Goal: Transaction & Acquisition: Purchase product/service

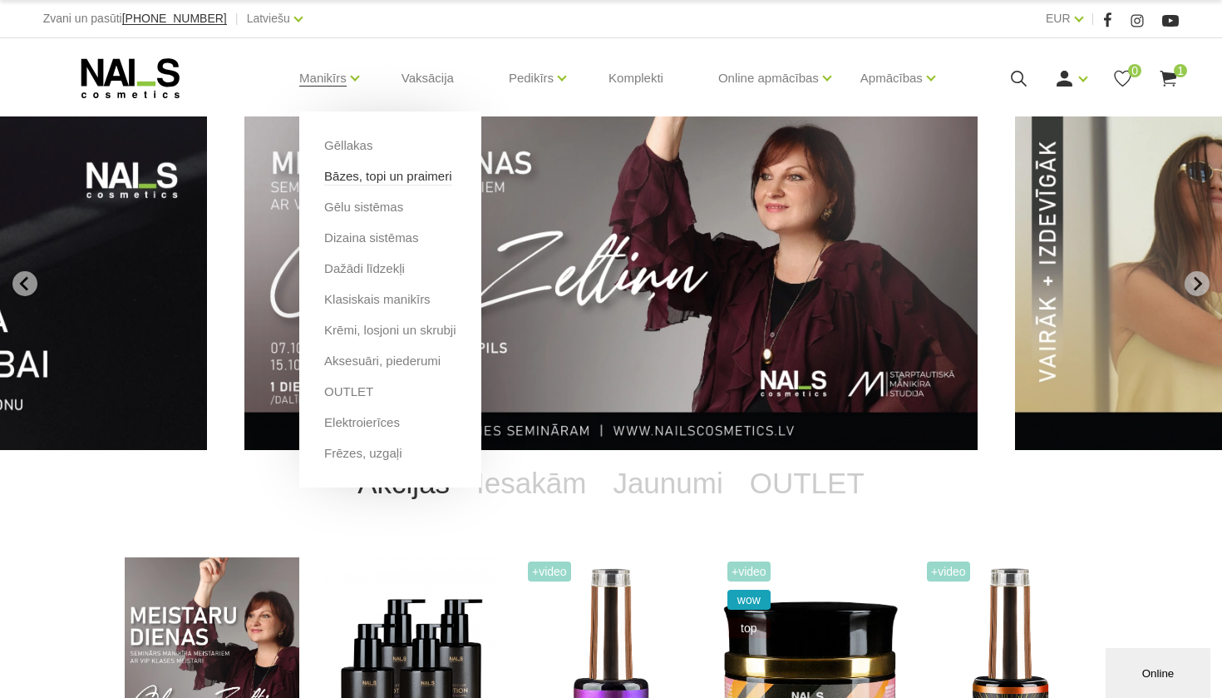
click at [357, 176] on link "Bāzes, topi un praimeri" at bounding box center [387, 176] width 127 height 18
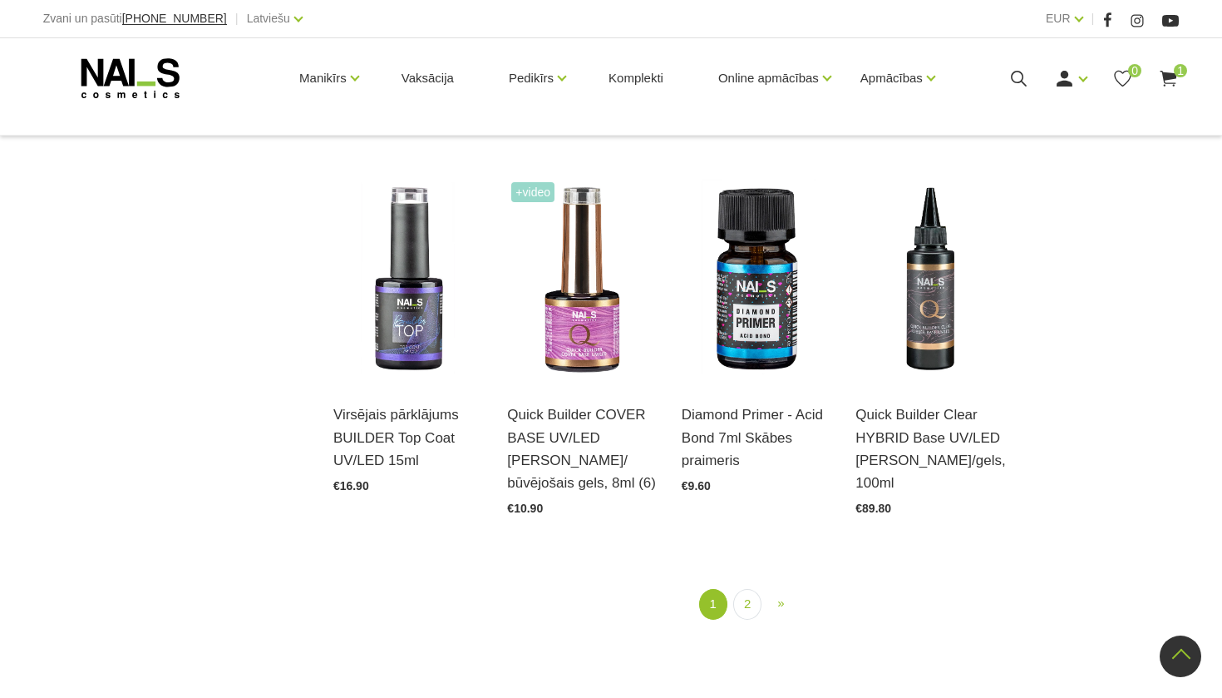
scroll to position [1831, 0]
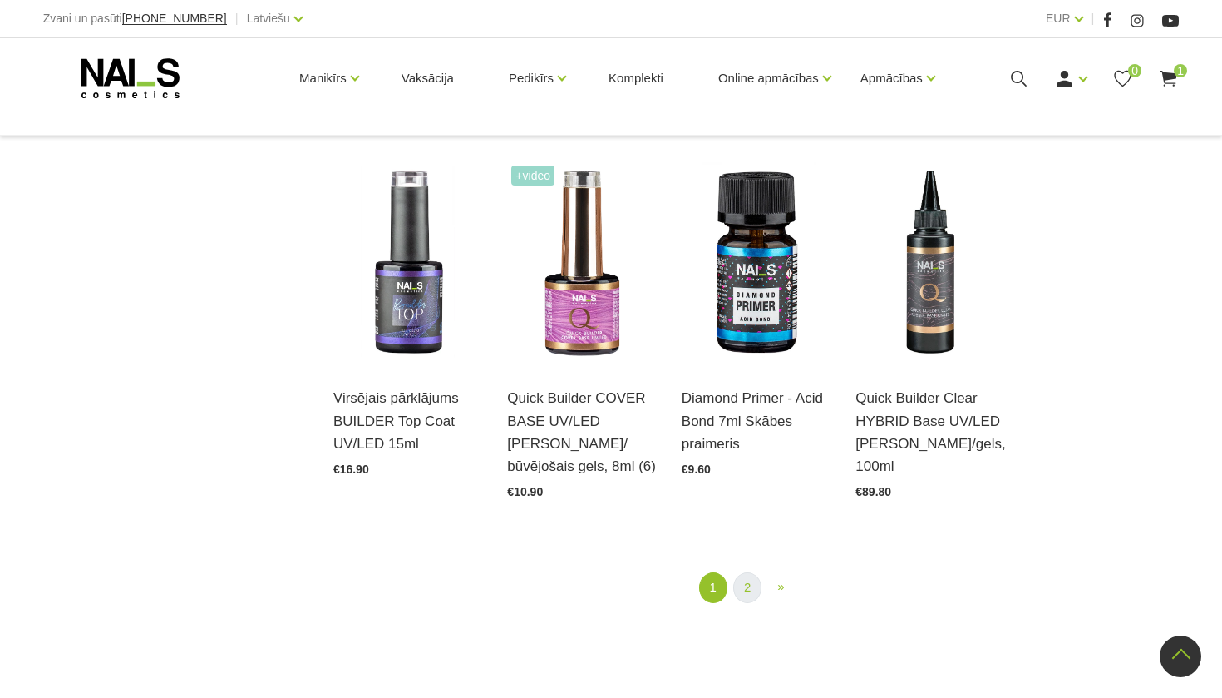
click at [749, 572] on link "2" at bounding box center [747, 587] width 28 height 31
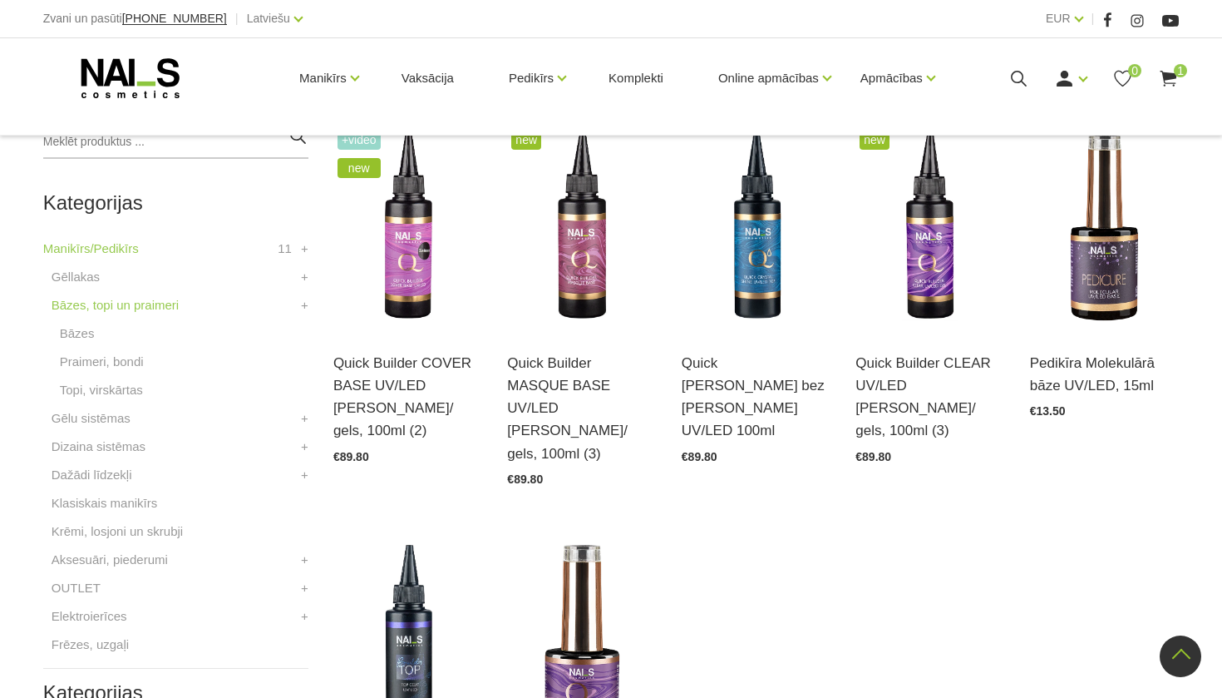
scroll to position [386, 0]
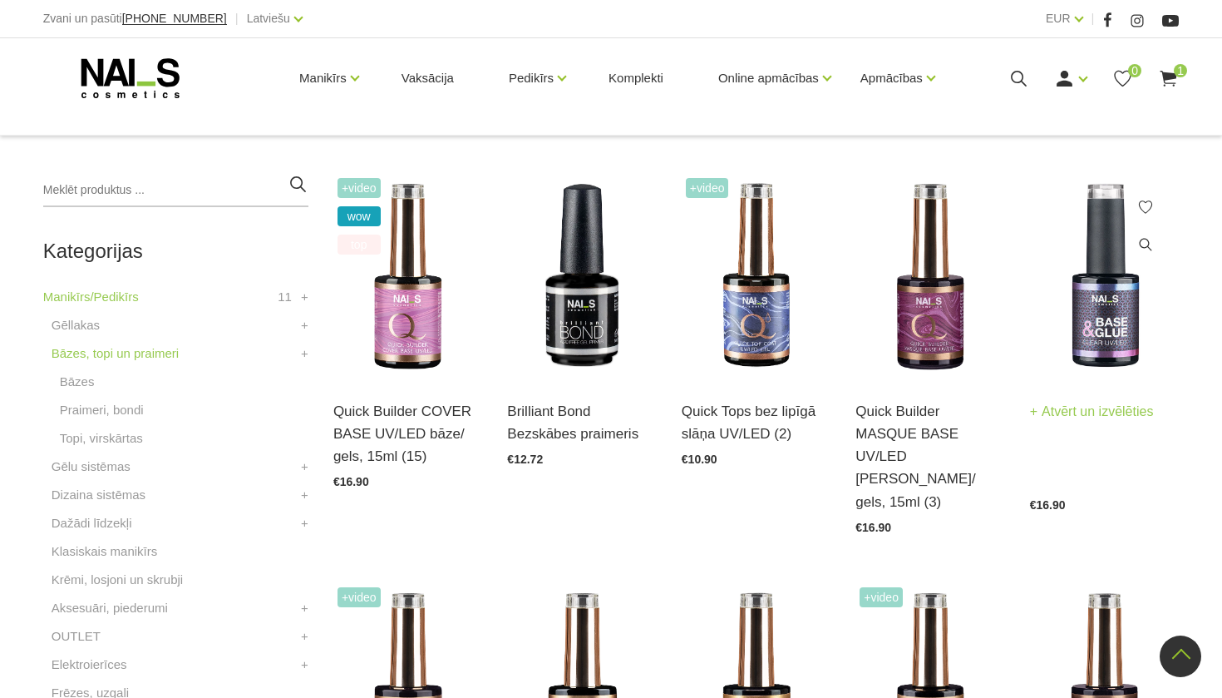
scroll to position [340, 0]
click at [1126, 309] on img at bounding box center [1104, 277] width 149 height 205
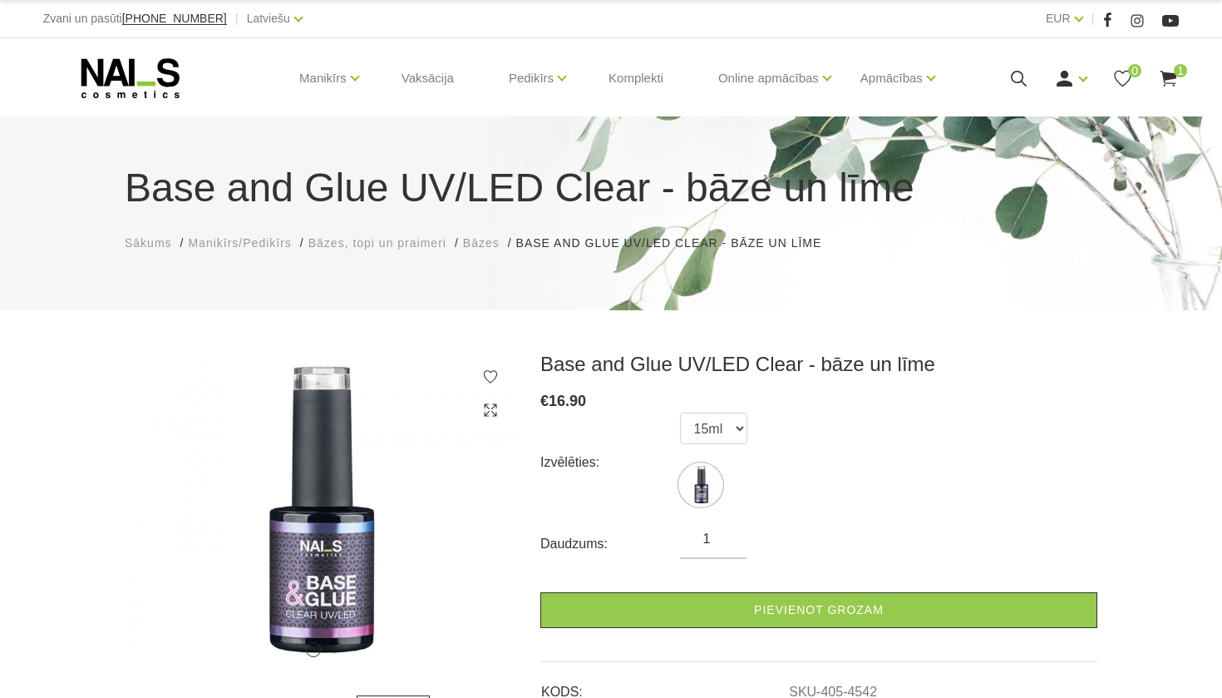
click at [1171, 74] on use at bounding box center [1169, 79] width 17 height 16
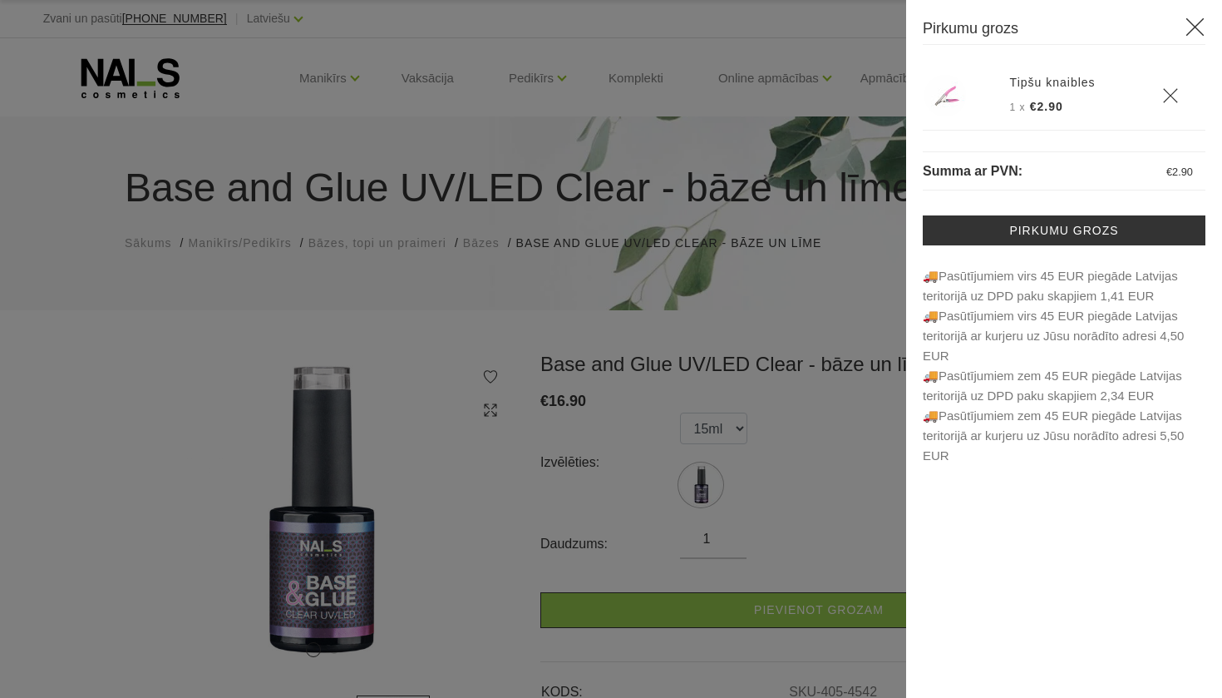
click at [821, 313] on div at bounding box center [611, 349] width 1222 height 698
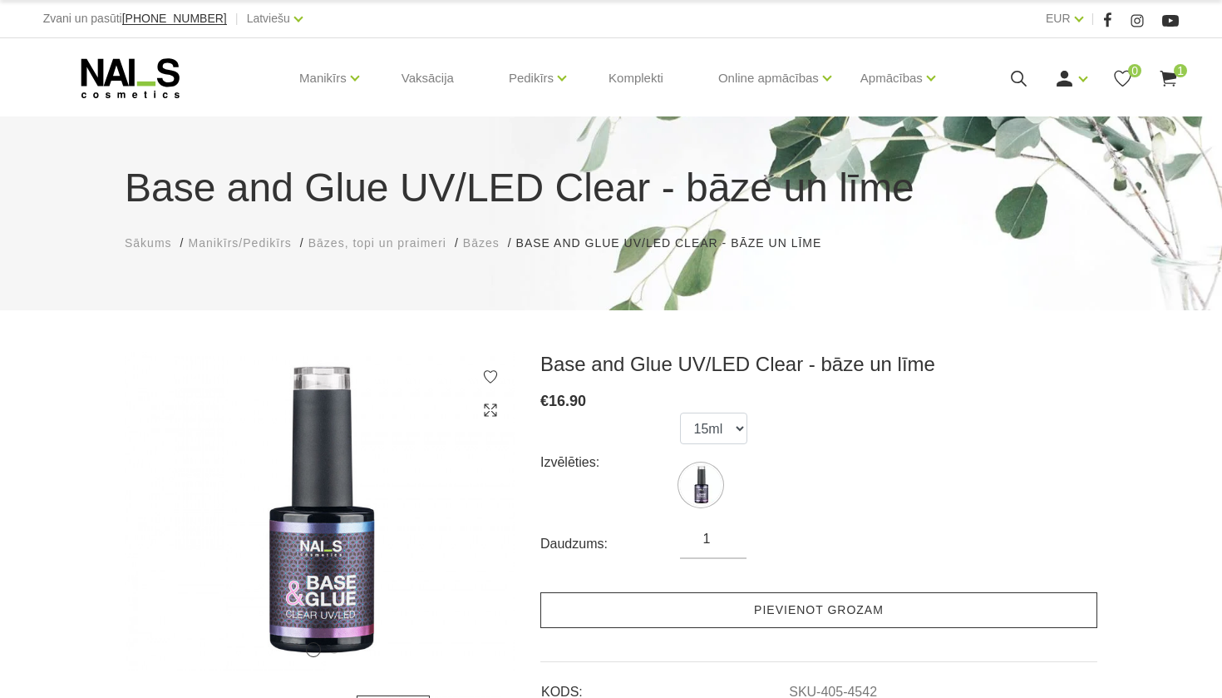
click at [761, 608] on link "Pievienot grozam" at bounding box center [818, 610] width 557 height 36
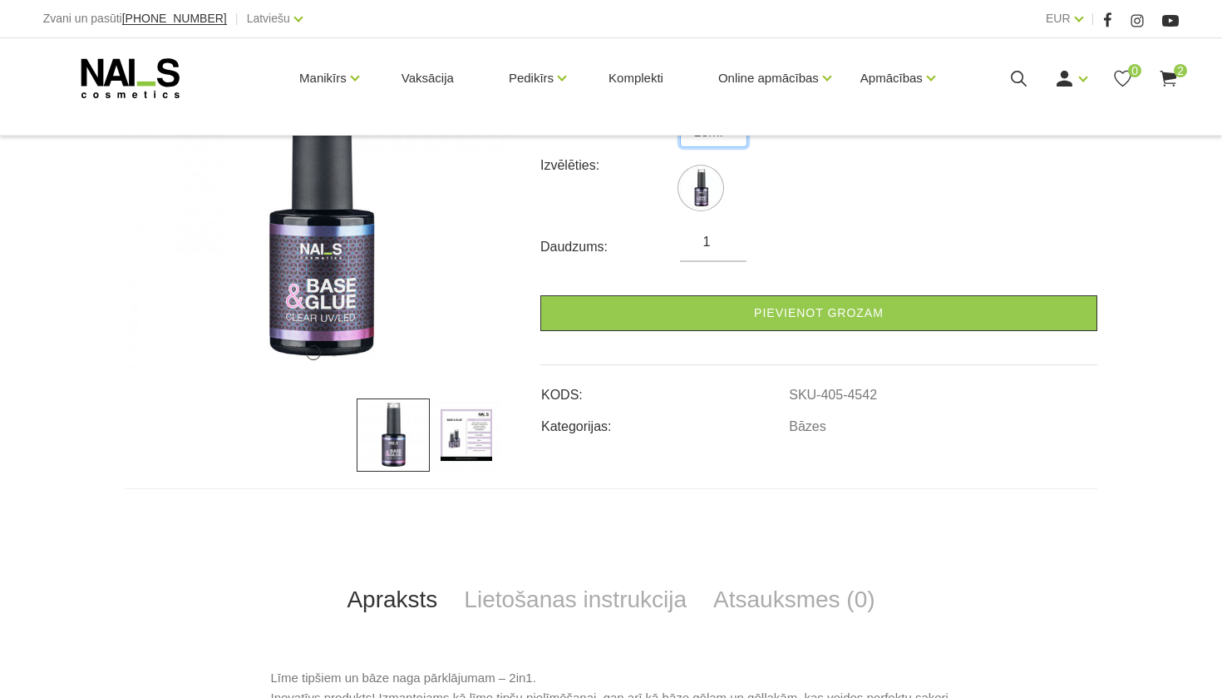
scroll to position [298, 0]
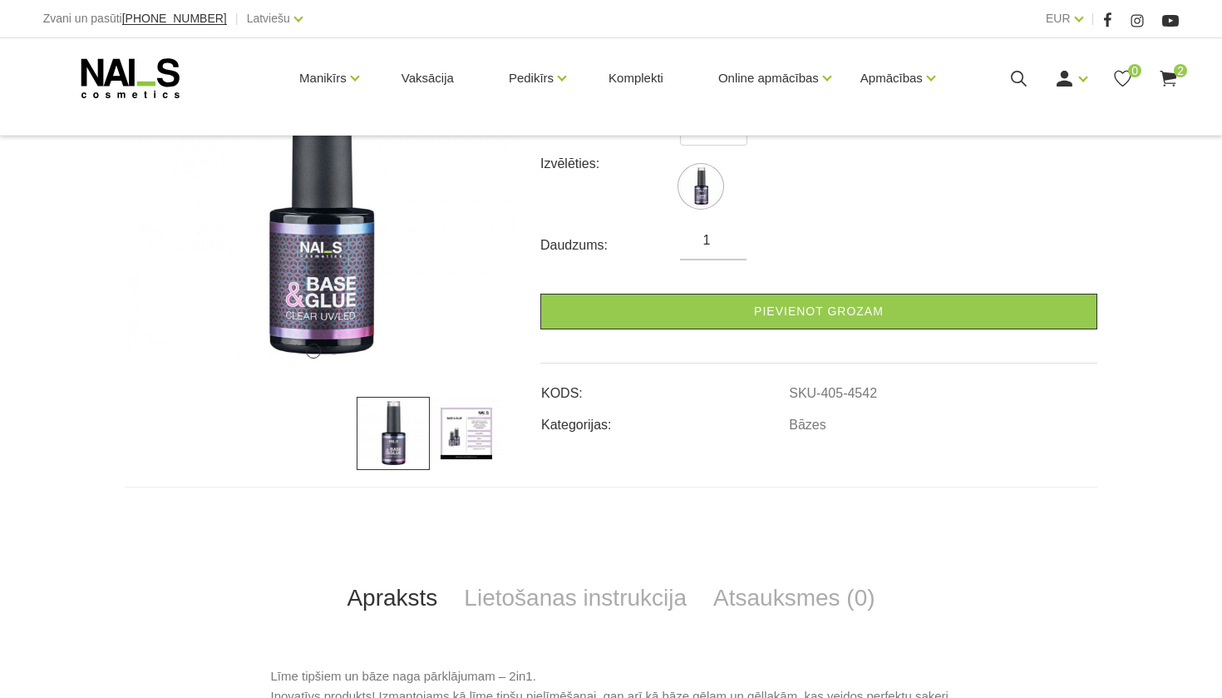
click at [451, 418] on img at bounding box center [466, 433] width 73 height 73
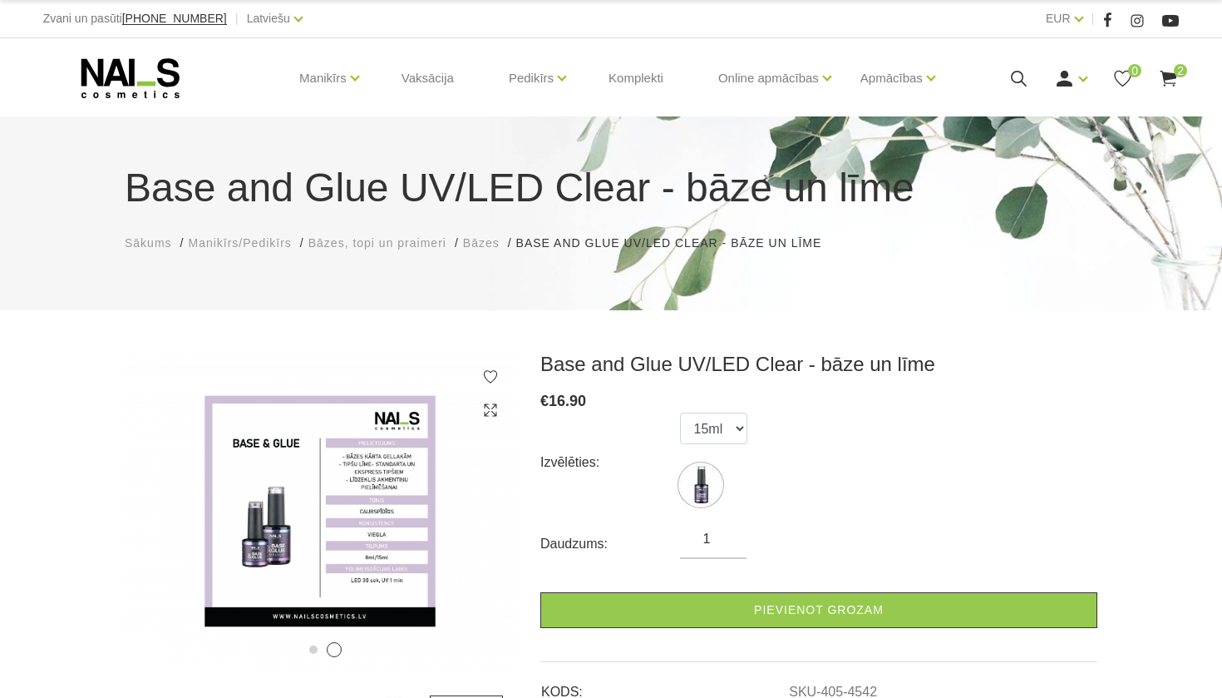
scroll to position [0, 0]
click at [1016, 83] on icon at bounding box center [1018, 78] width 21 height 21
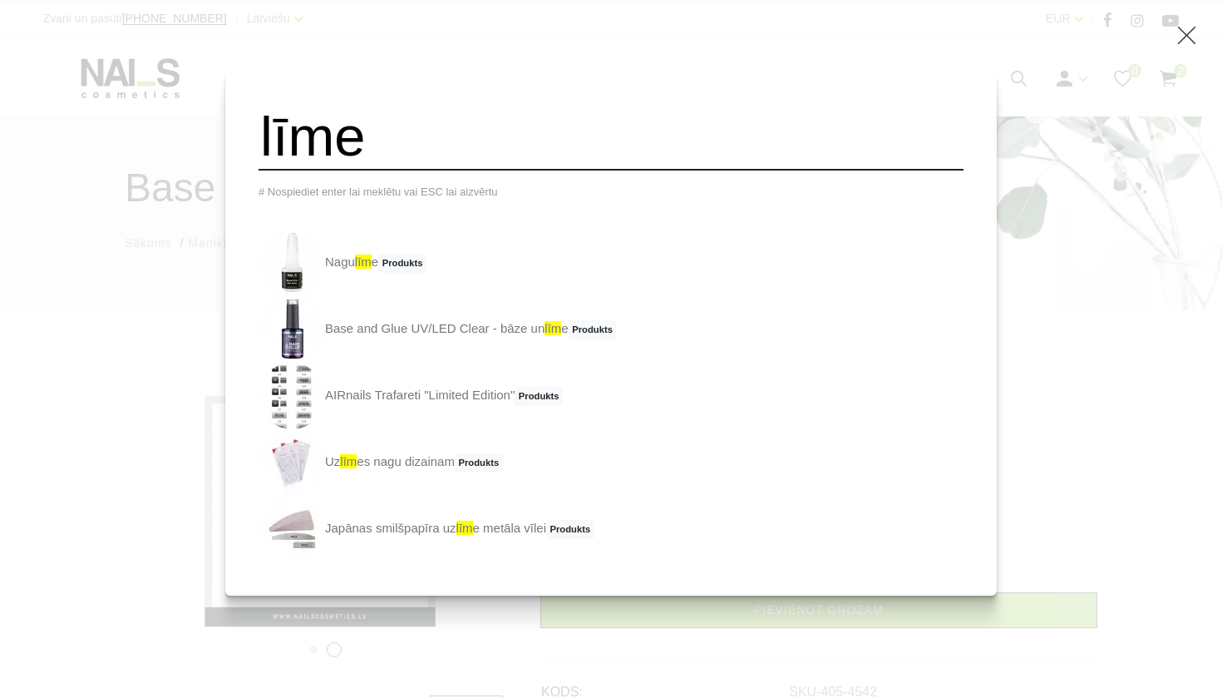
type input "līme"
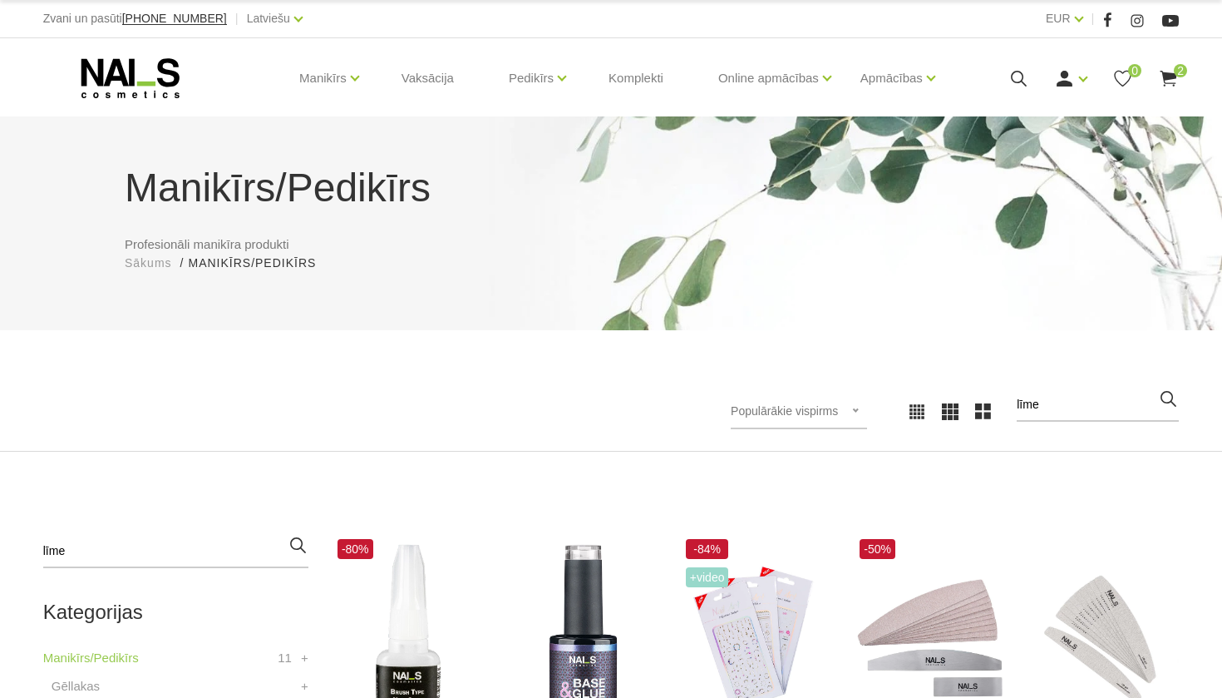
click at [1170, 67] on div "Manikīrs Gēllakas Bāzes, topi un praimeri Gēlu sistēmas Dizaina sistēmas Dažādi…" at bounding box center [611, 78] width 1136 height 80
click at [1171, 74] on use at bounding box center [1169, 79] width 17 height 16
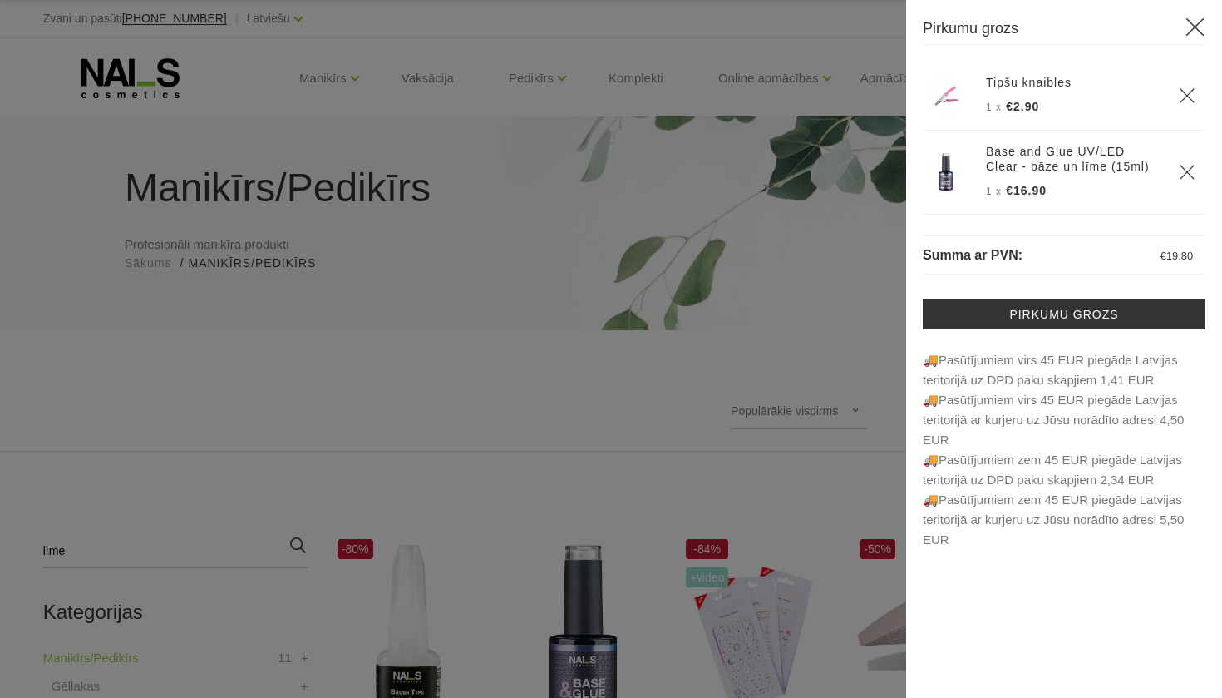
click at [1185, 96] on icon "Delete" at bounding box center [1187, 95] width 17 height 17
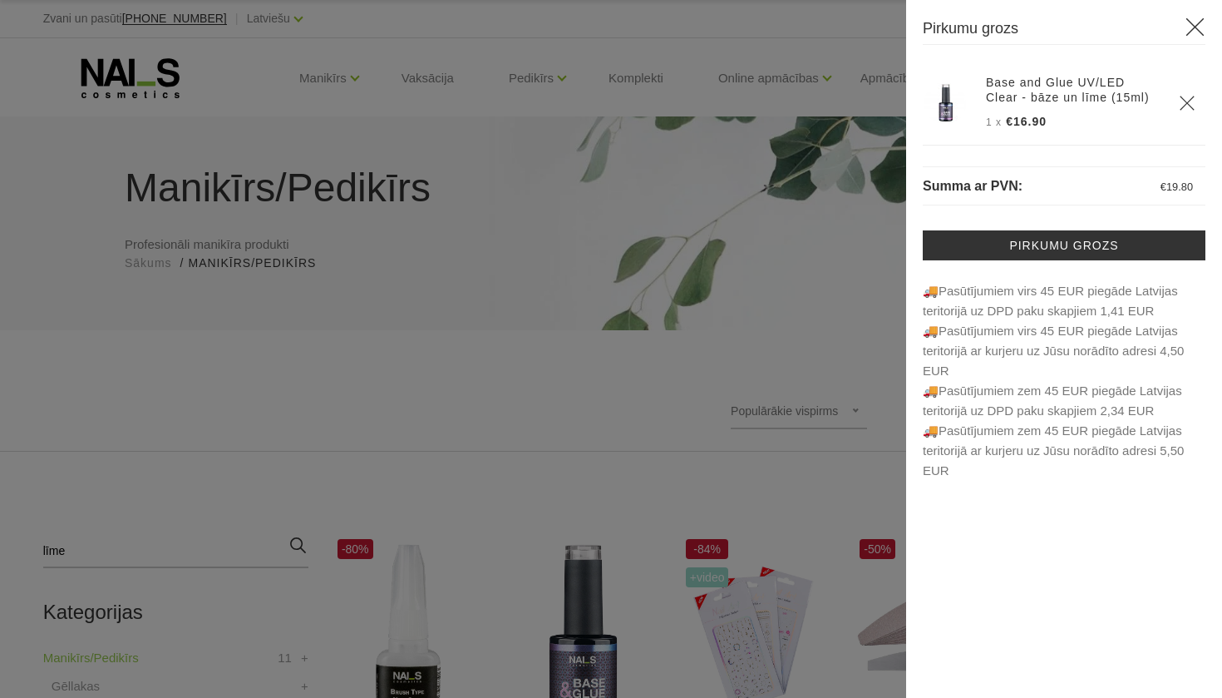
click at [855, 365] on div at bounding box center [611, 349] width 1222 height 698
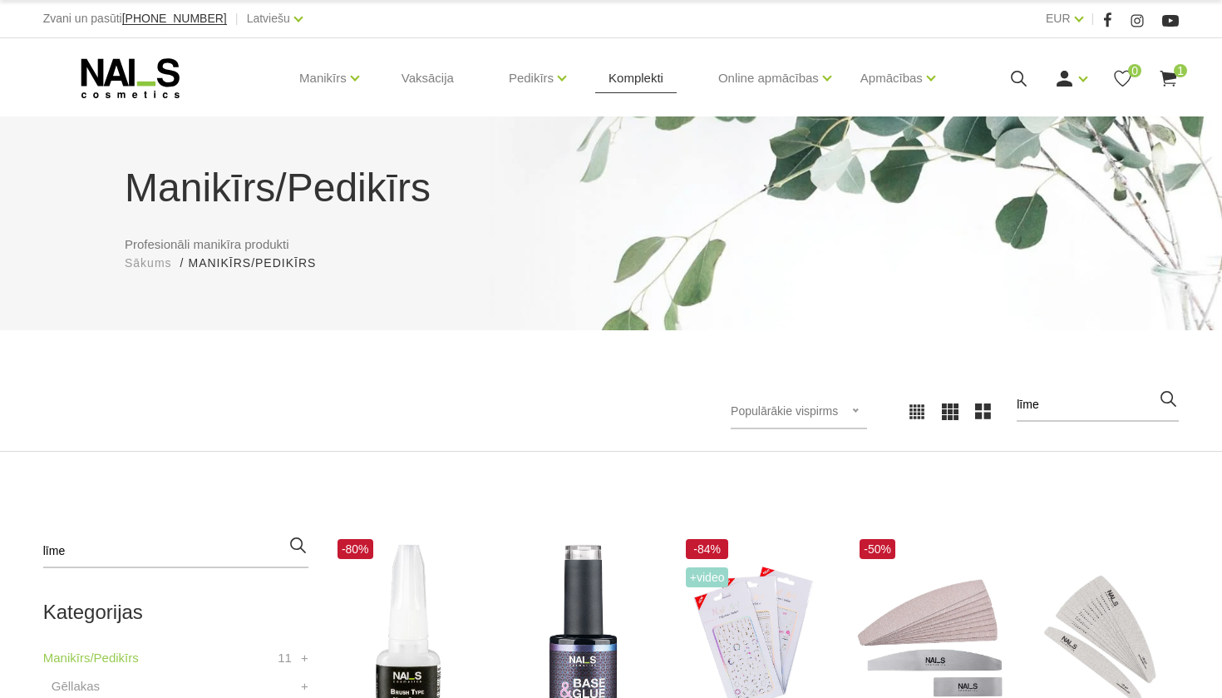
click at [667, 76] on link "Komplekti" at bounding box center [635, 78] width 81 height 80
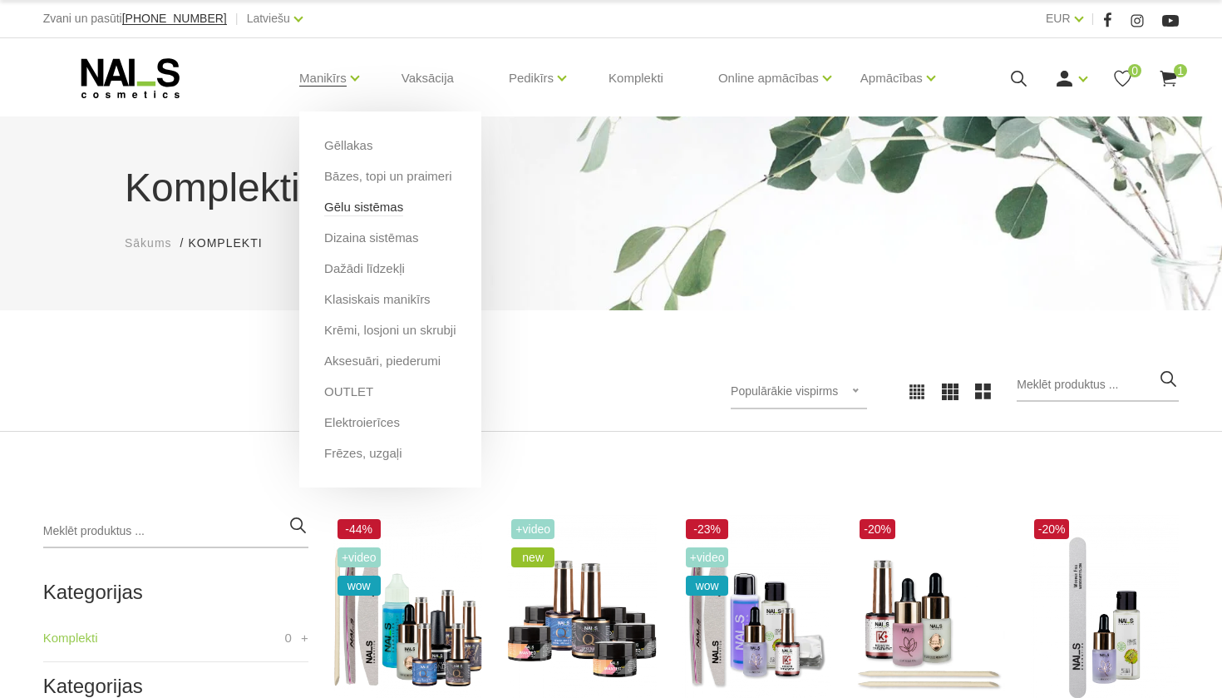
click at [377, 205] on link "Gēlu sistēmas" at bounding box center [363, 207] width 79 height 18
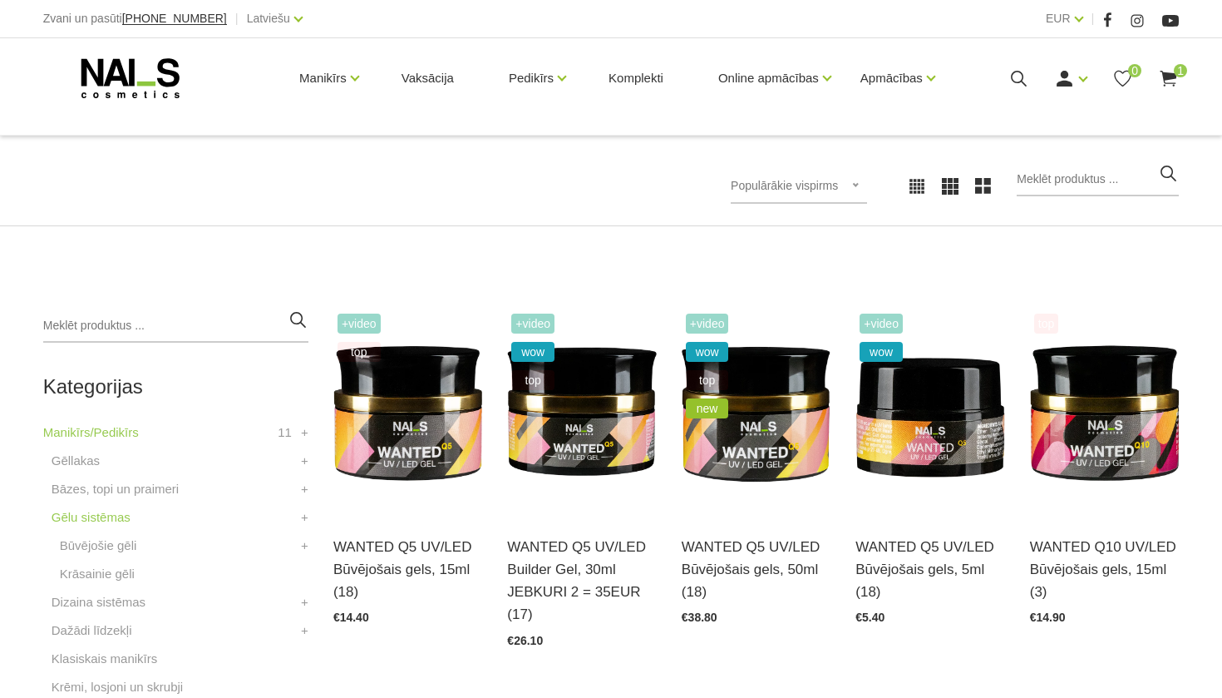
scroll to position [20, 0]
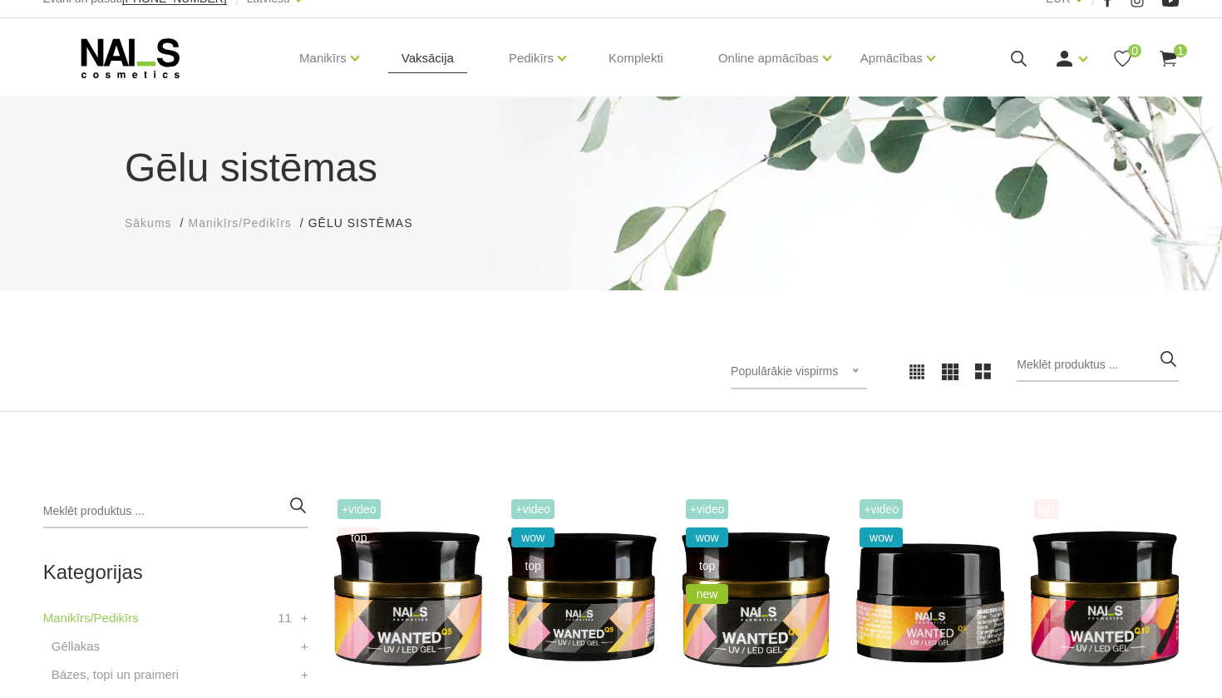
click at [448, 62] on link "Vaksācija" at bounding box center [427, 58] width 79 height 80
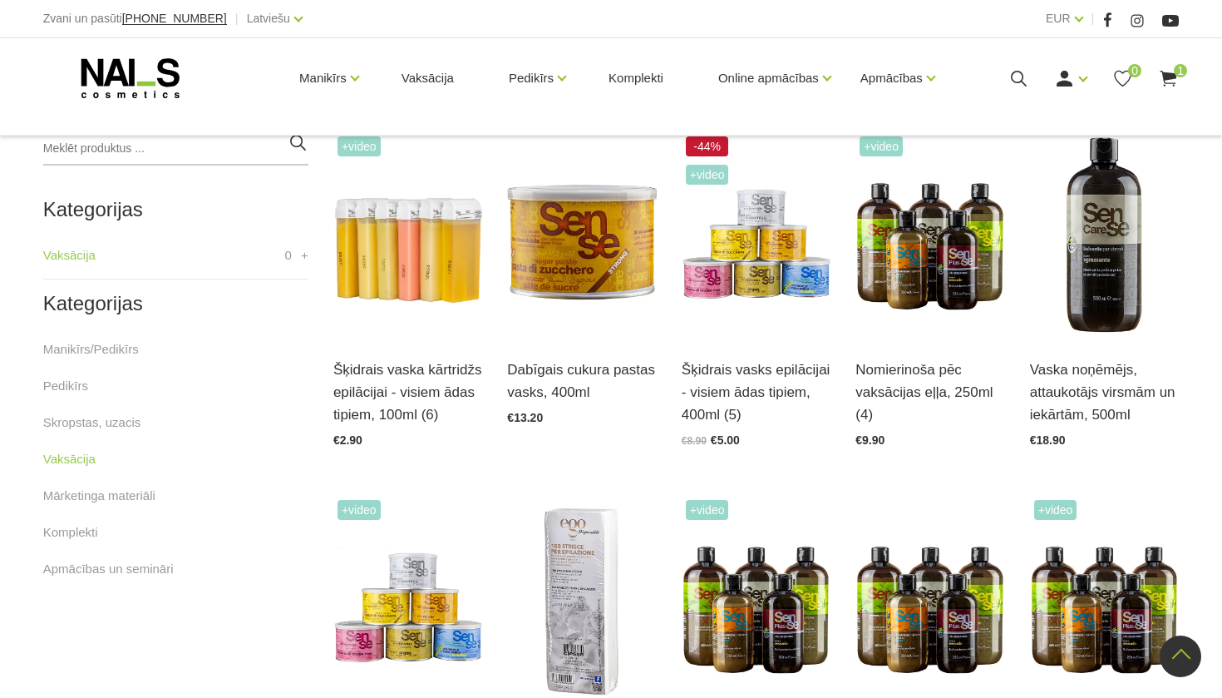
scroll to position [298, 0]
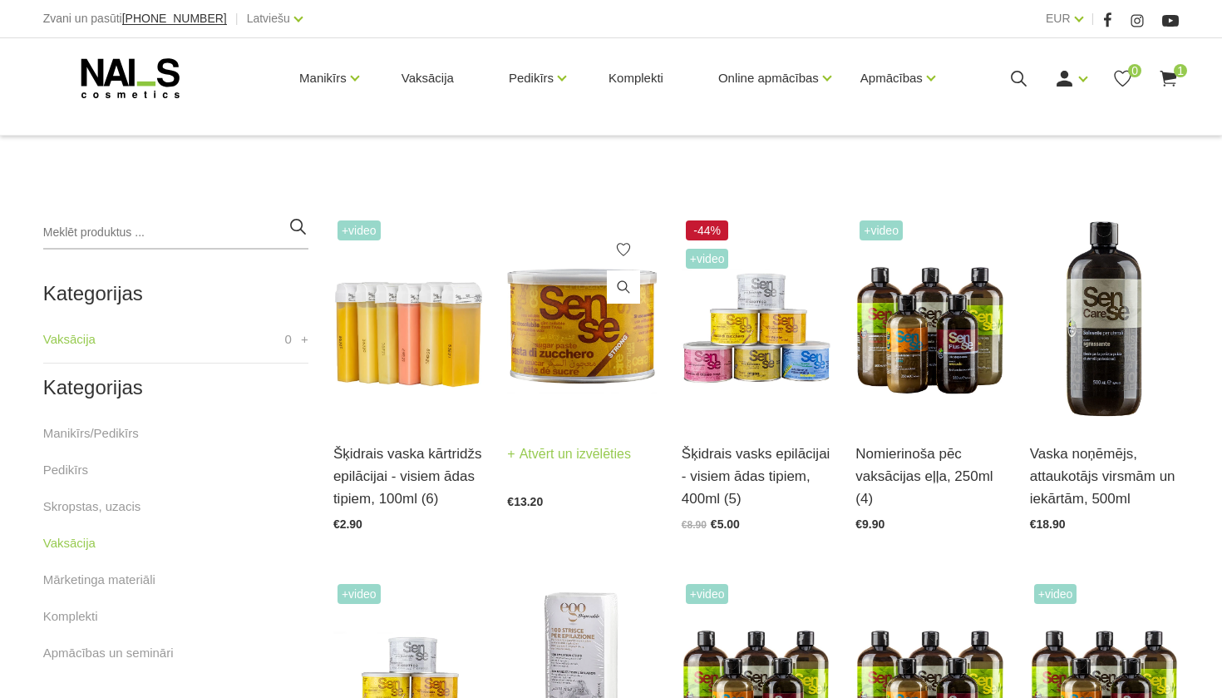
click at [603, 377] on img at bounding box center [581, 318] width 149 height 205
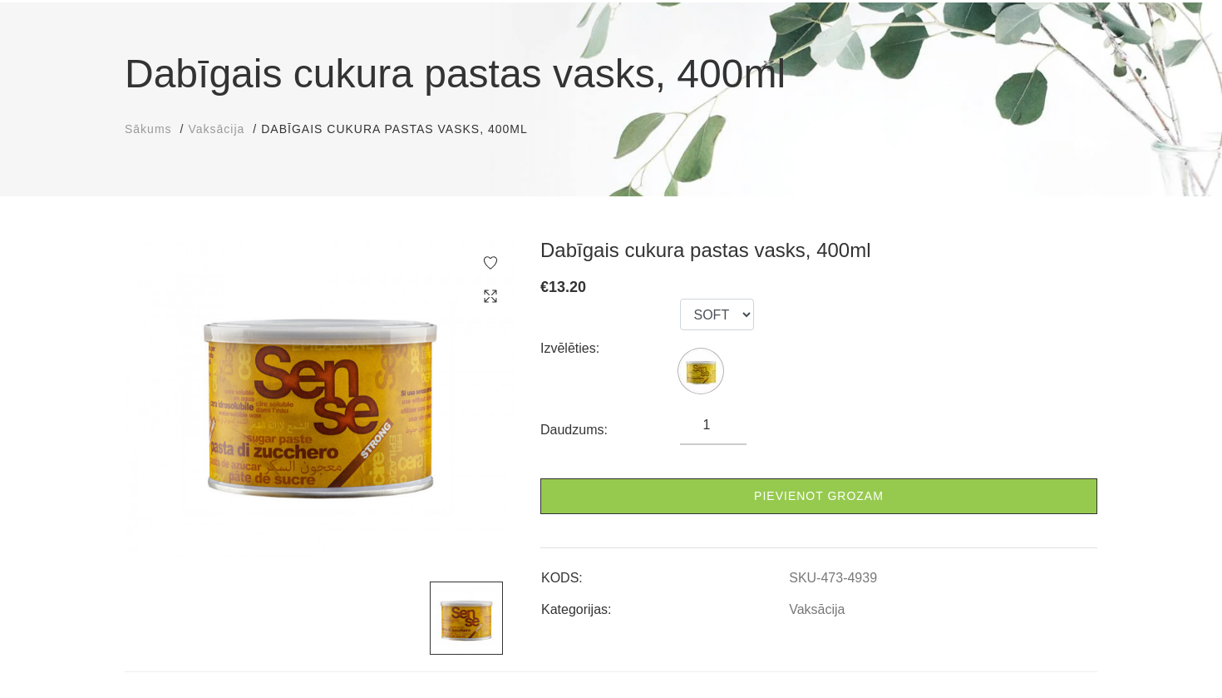
scroll to position [113, 0]
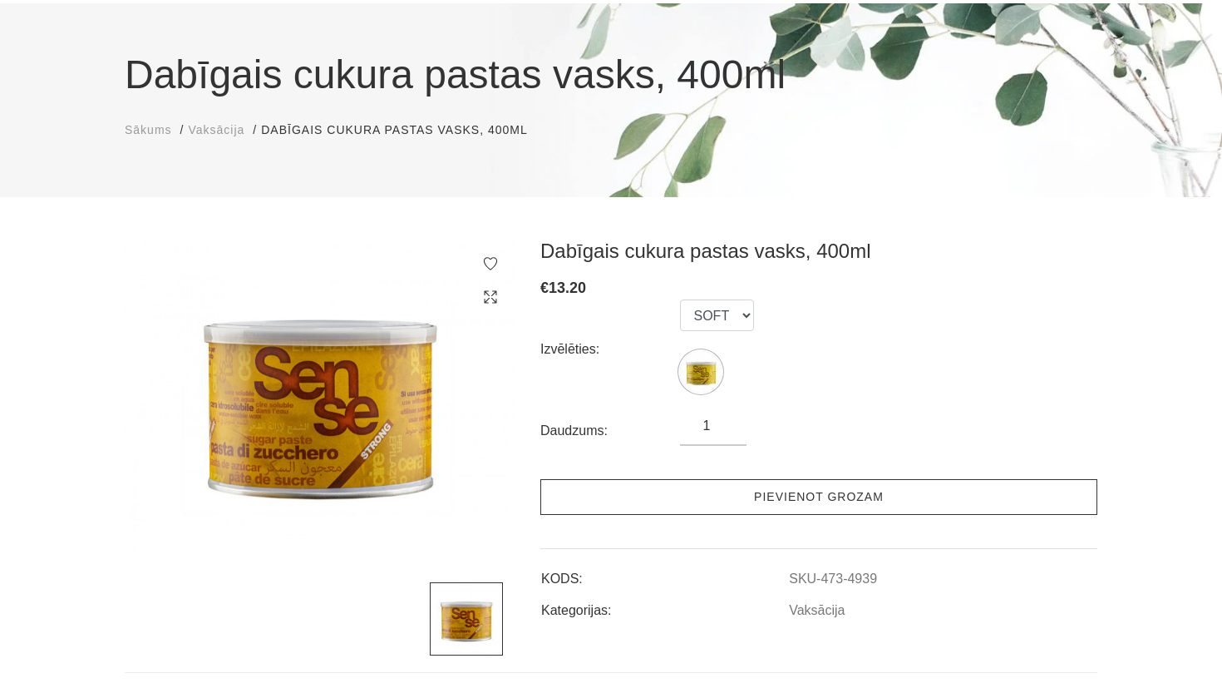
click at [636, 487] on link "Pievienot grozam" at bounding box center [818, 497] width 557 height 36
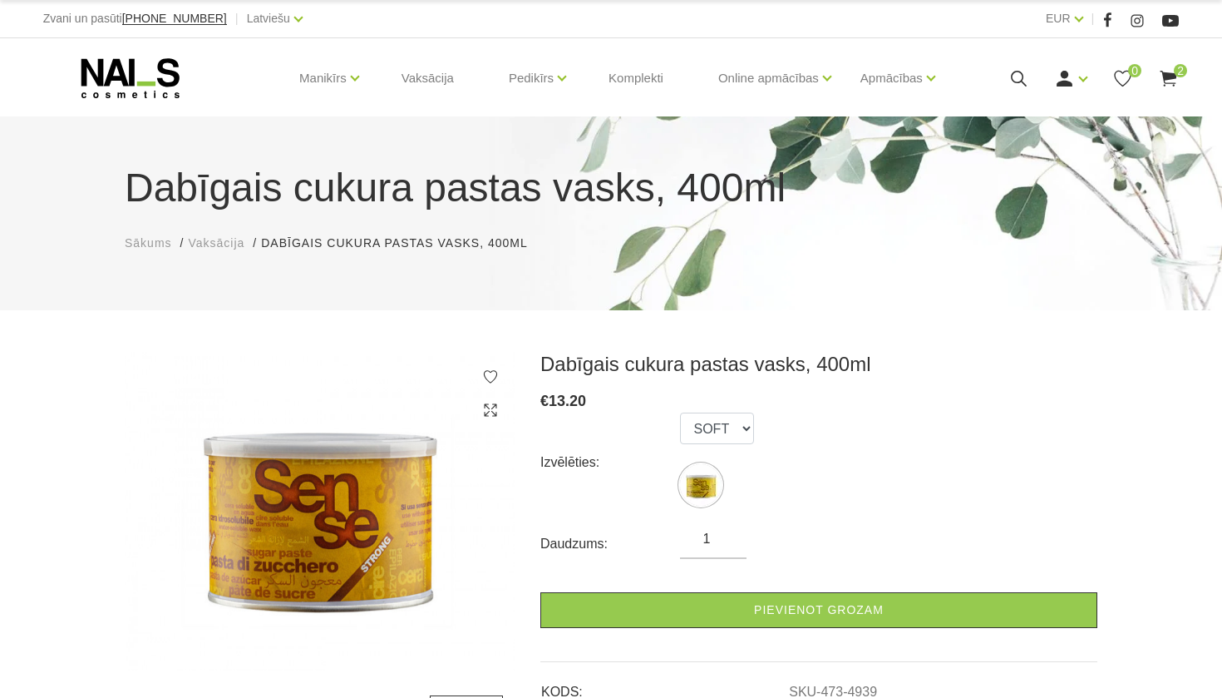
scroll to position [0, 0]
click at [1176, 79] on icon at bounding box center [1168, 78] width 21 height 21
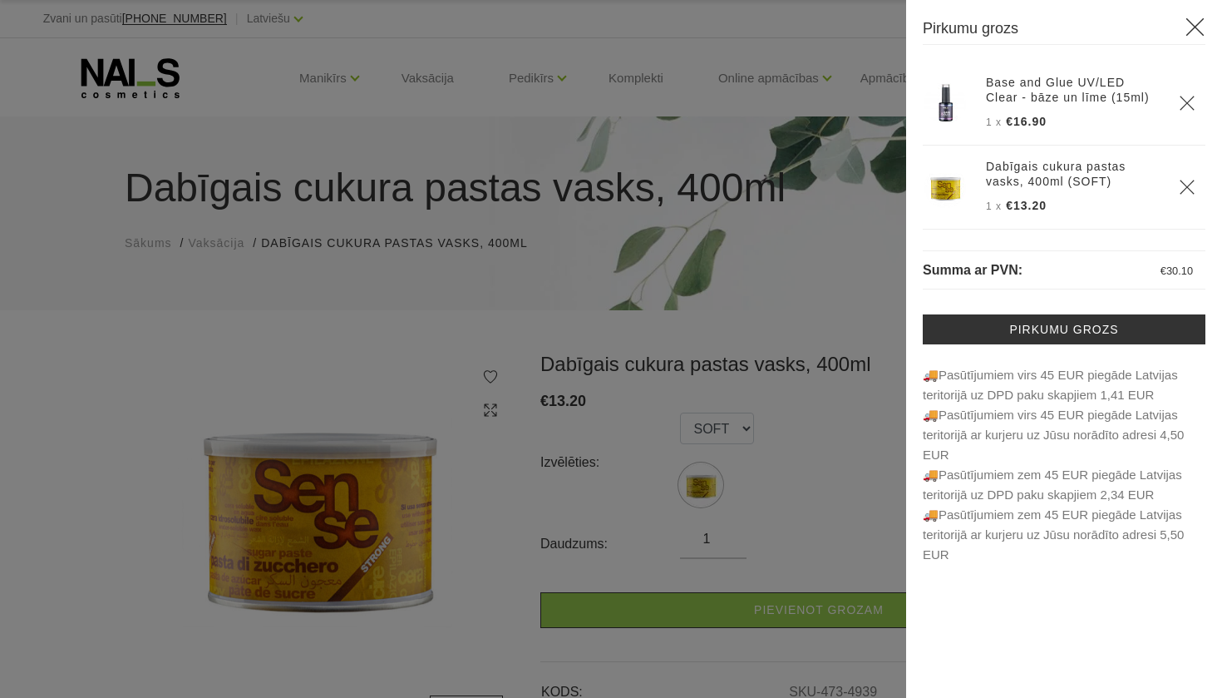
click at [852, 351] on div at bounding box center [611, 349] width 1222 height 698
